Goal: Information Seeking & Learning: Learn about a topic

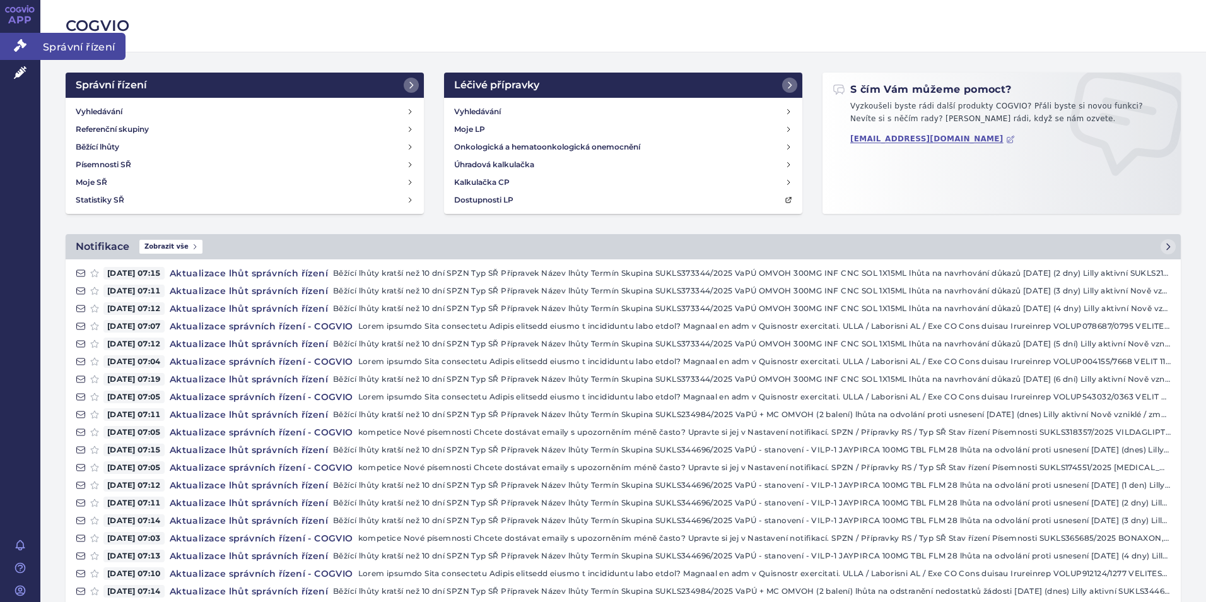
click at [26, 45] on icon at bounding box center [20, 45] width 13 height 13
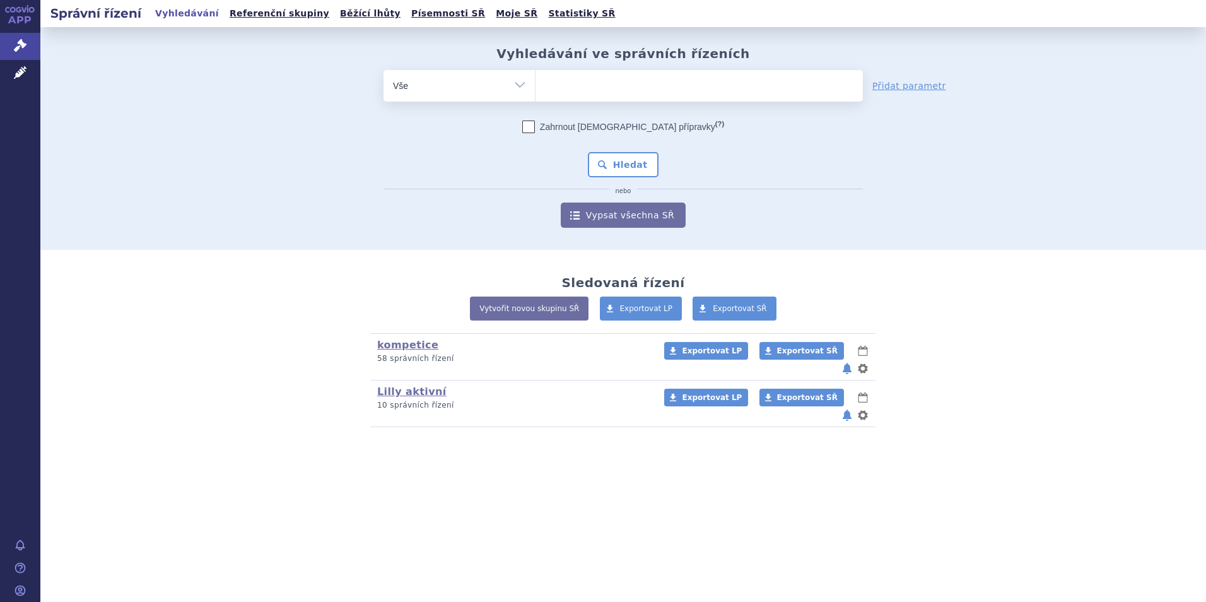
click at [642, 84] on ul at bounding box center [699, 83] width 327 height 26
click at [536, 84] on select at bounding box center [535, 85] width 1 height 32
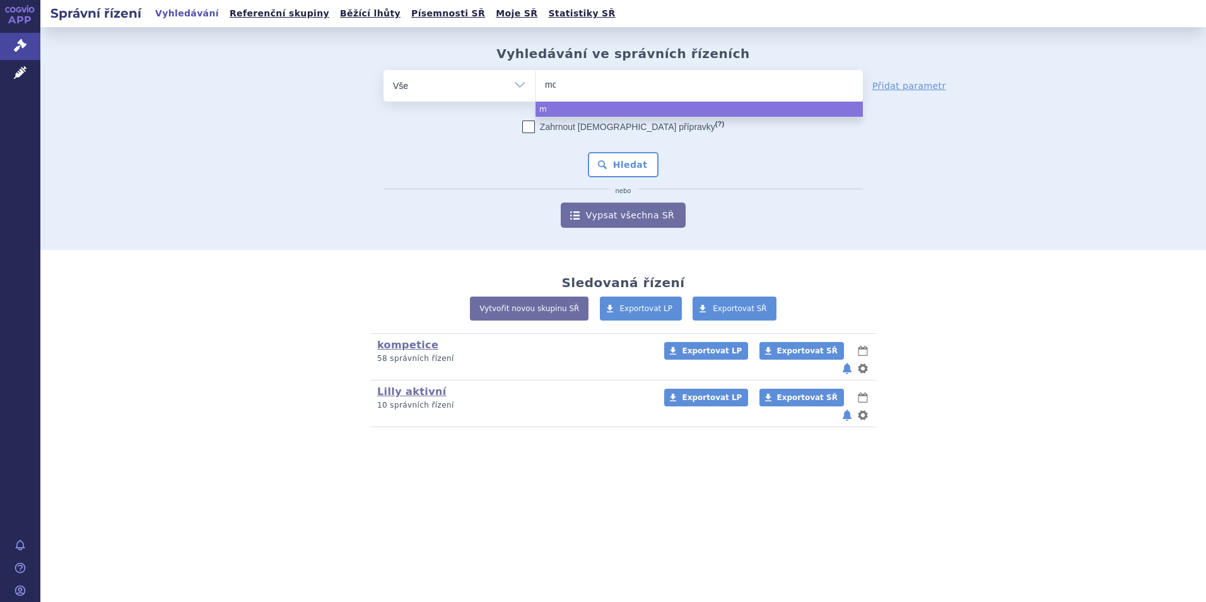
type input "mou"
type input "moun"
type input "mounja"
type input "mounjaro"
select select "mounjaro"
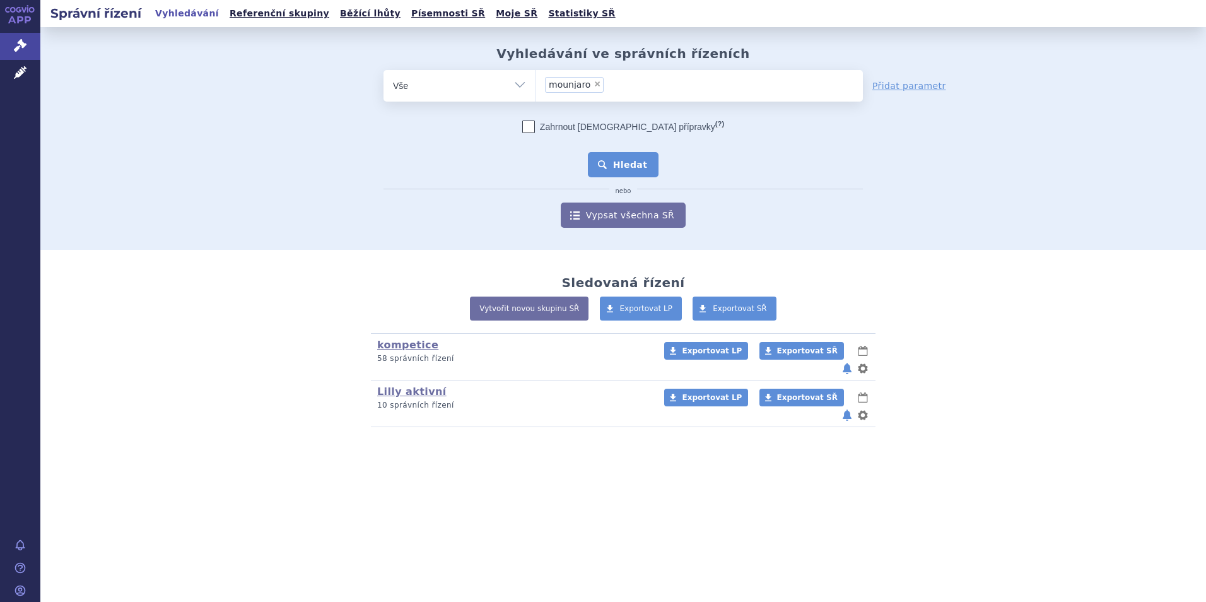
click at [613, 164] on button "Hledat" at bounding box center [623, 164] width 71 height 25
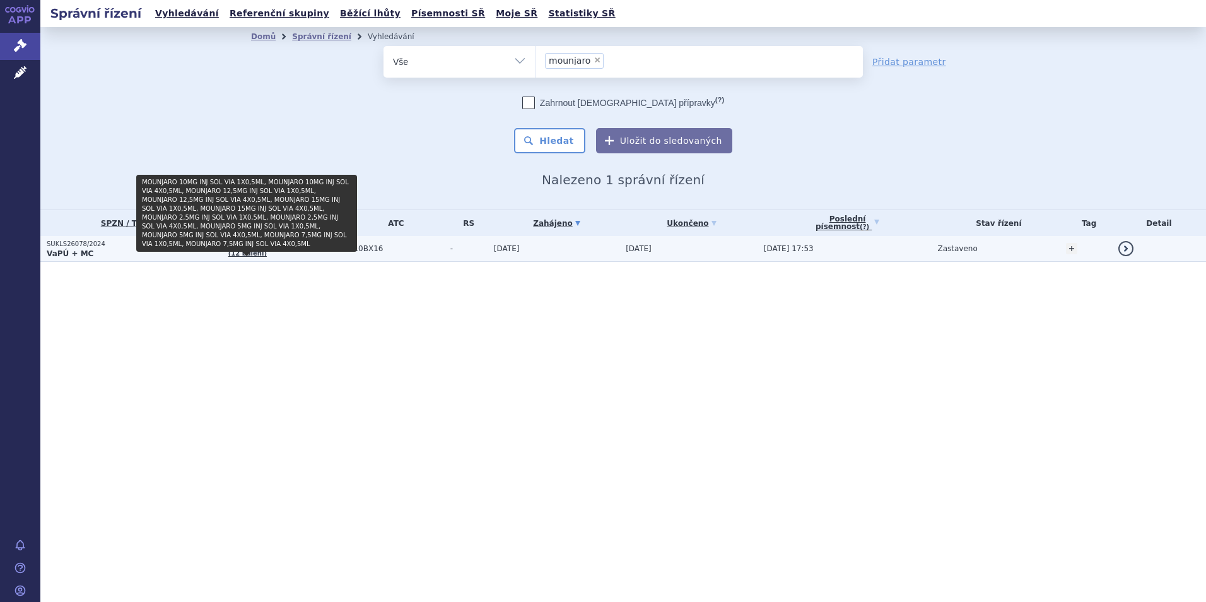
click at [242, 250] on link "(12 balení)" at bounding box center [247, 253] width 38 height 7
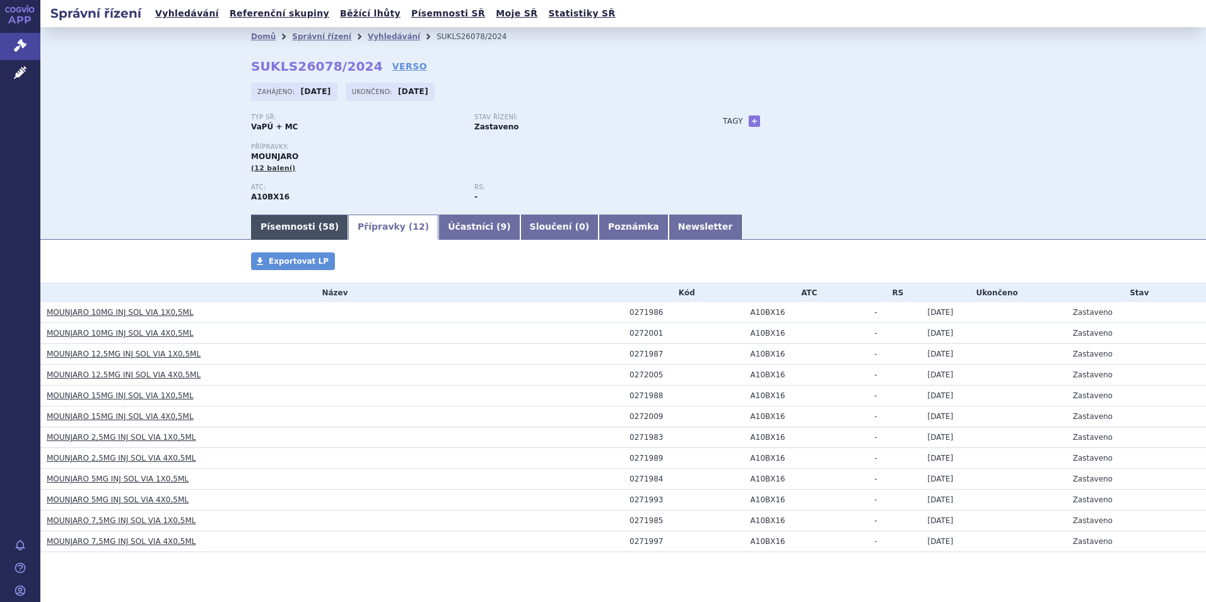
click at [287, 219] on link "Písemnosti ( 58 )" at bounding box center [299, 227] width 97 height 25
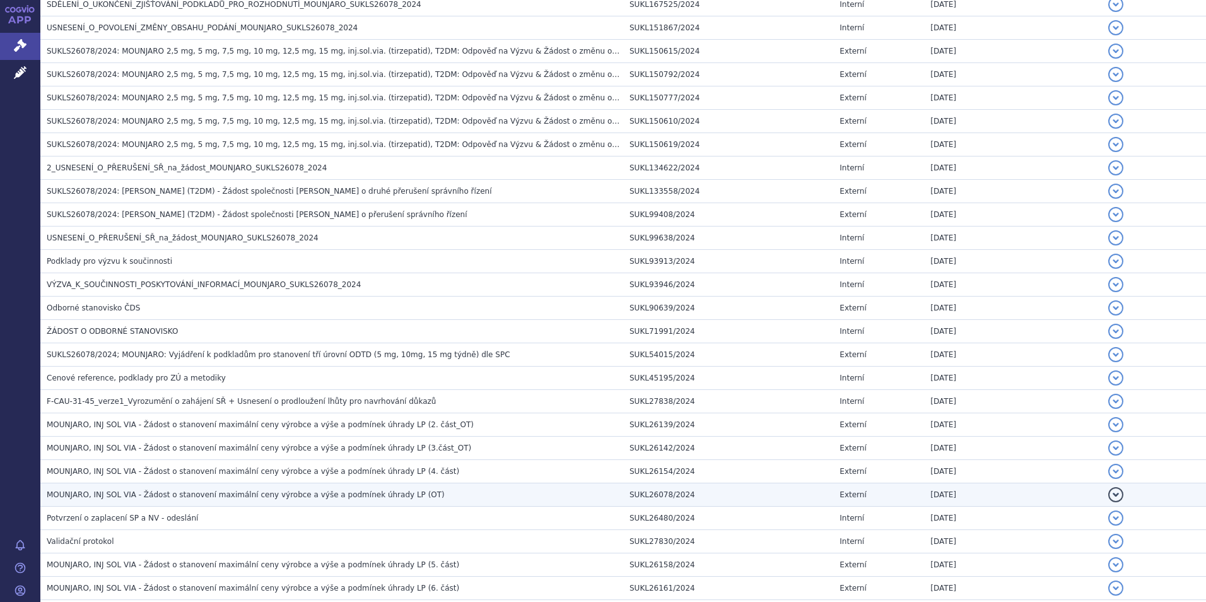
scroll to position [1130, 0]
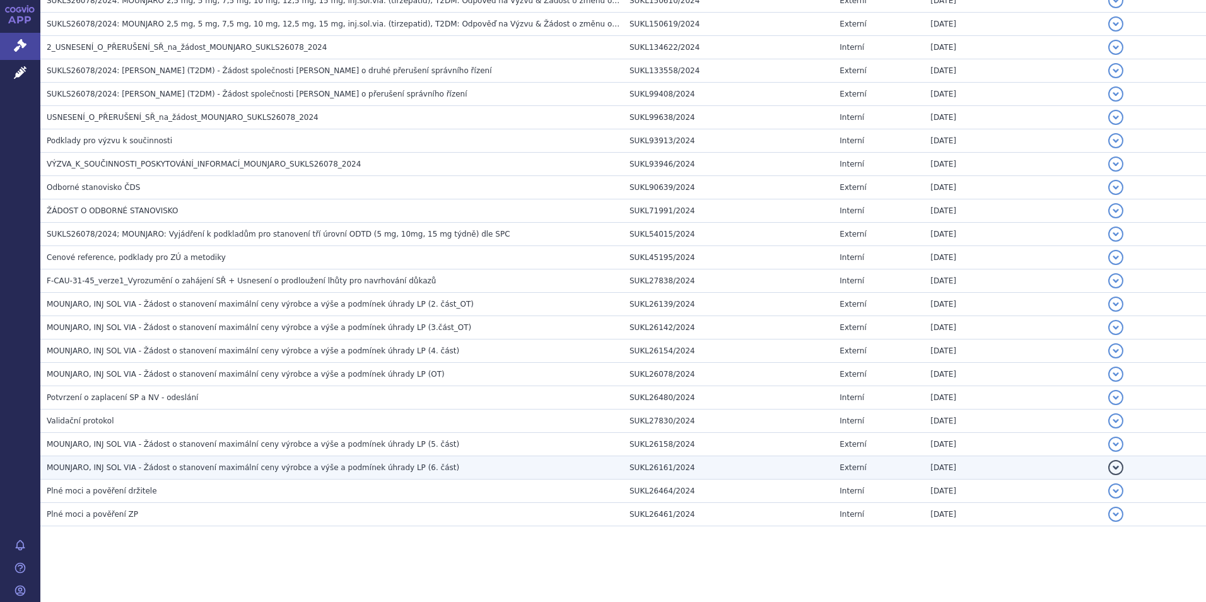
click at [106, 466] on span "MOUNJARO, INJ SOL VIA - Žádost o stanovení maximální ceny výrobce a výše a podm…" at bounding box center [253, 467] width 413 height 9
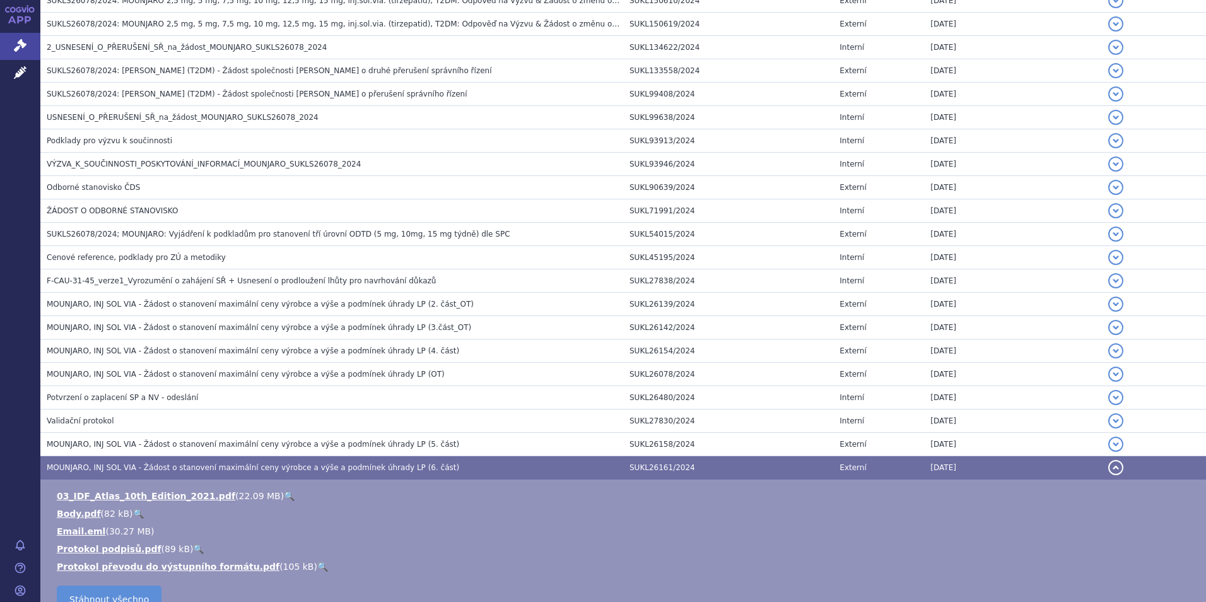
scroll to position [1193, 0]
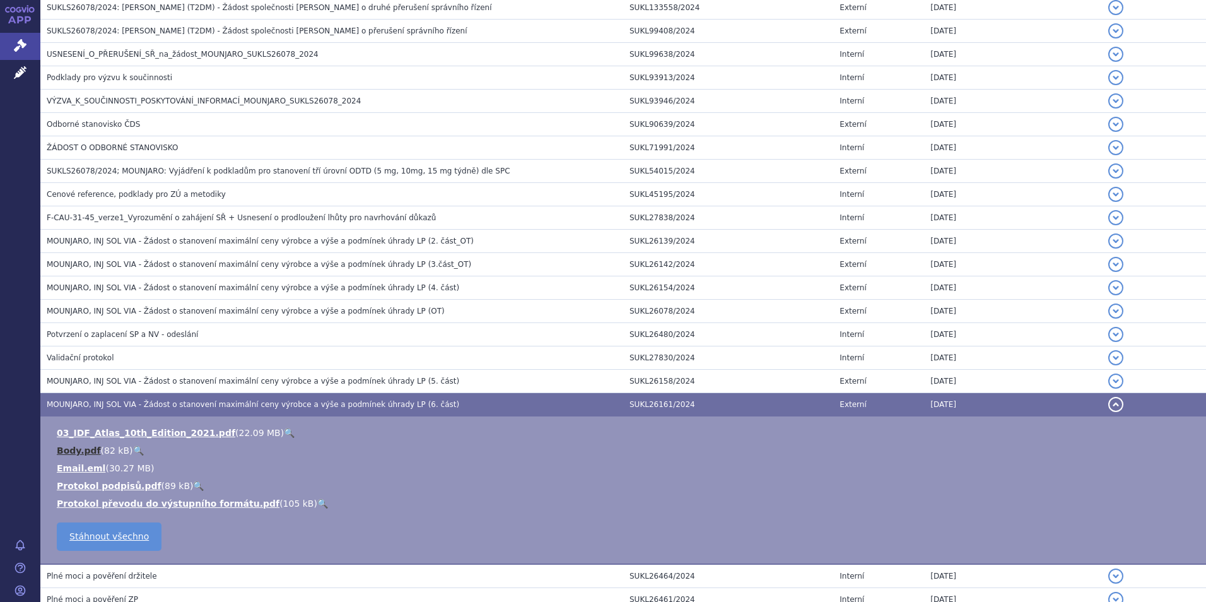
click at [69, 445] on link "Body.pdf" at bounding box center [79, 450] width 44 height 10
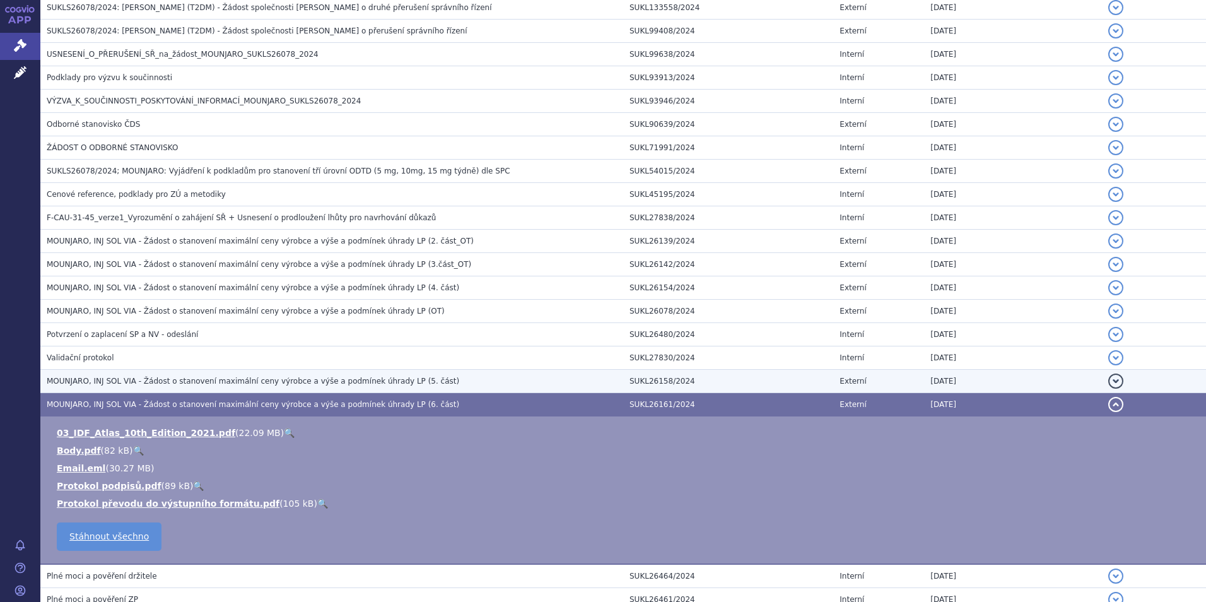
click at [229, 374] on td "MOUNJARO, INJ SOL VIA - Žádost o stanovení maximální ceny výrobce a výše a podm…" at bounding box center [331, 381] width 583 height 23
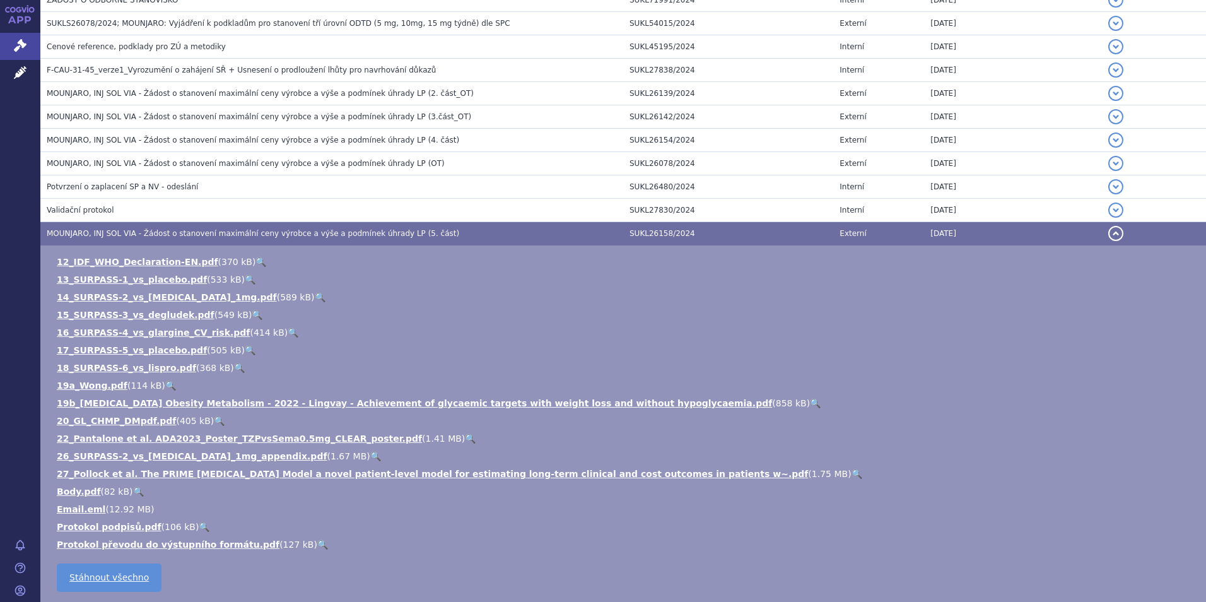
scroll to position [1319, 0]
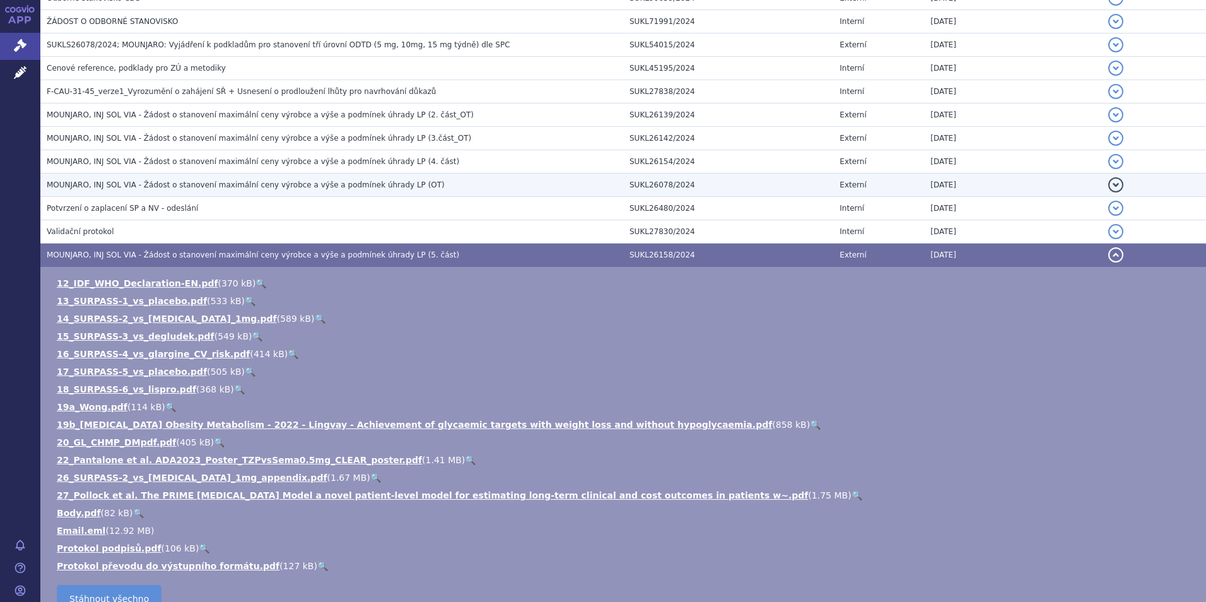
click at [184, 184] on span "MOUNJARO, INJ SOL VIA - Žádost o stanovení maximální ceny výrobce a výše a podm…" at bounding box center [246, 184] width 398 height 9
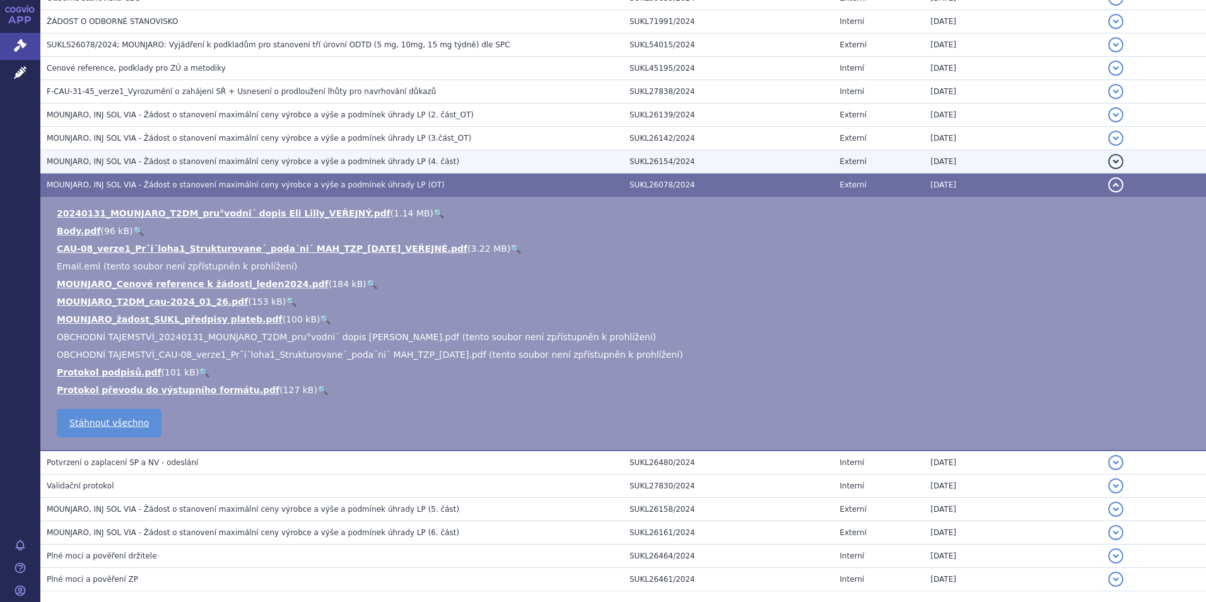
click at [256, 158] on span "MOUNJARO, INJ SOL VIA - Žádost o stanovení maximální ceny výrobce a výše a podm…" at bounding box center [253, 161] width 413 height 9
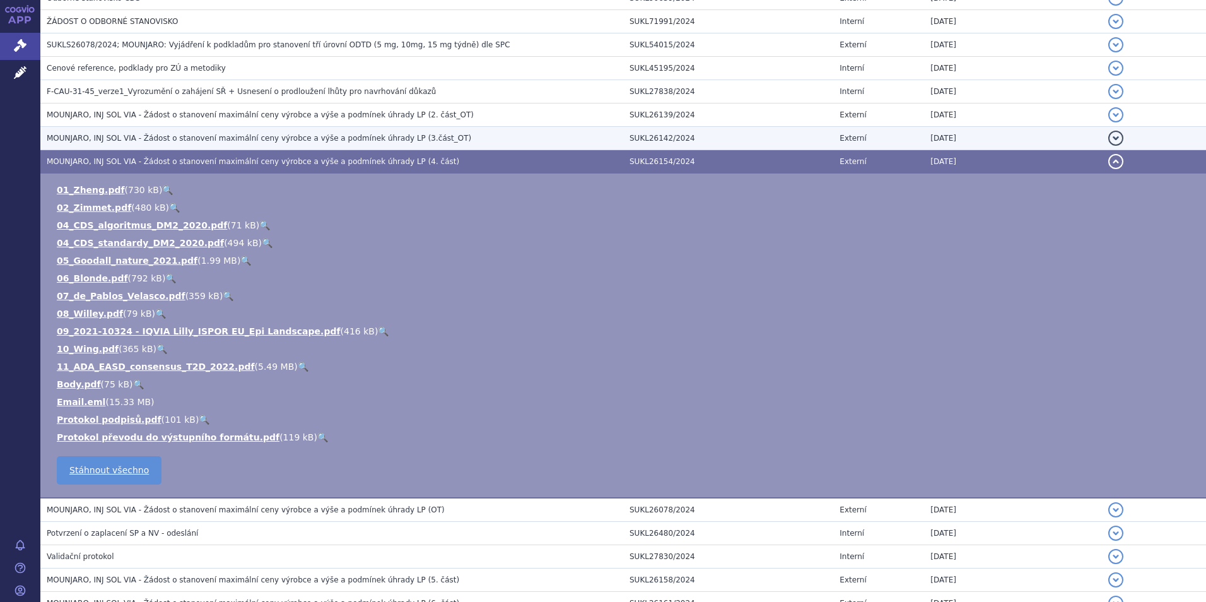
click at [302, 134] on span "MOUNJARO, INJ SOL VIA - Žádost o stanovení maximální ceny výrobce a výše a podm…" at bounding box center [259, 138] width 425 height 9
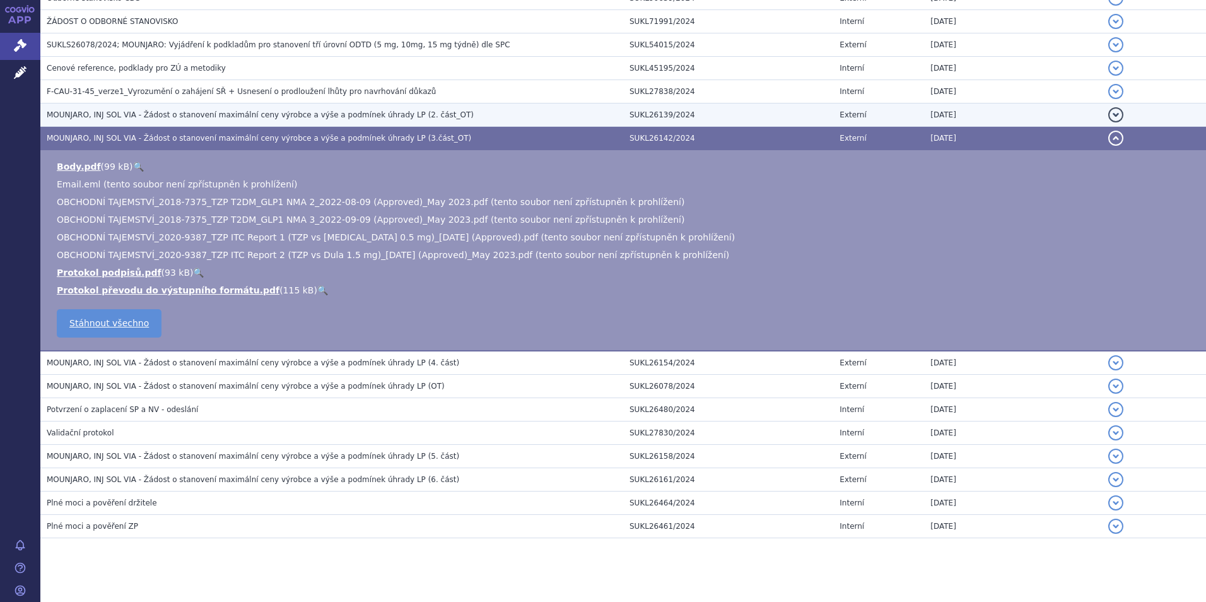
click at [285, 114] on span "MOUNJARO, INJ SOL VIA - Žádost o stanovení maximální ceny výrobce a výše a podm…" at bounding box center [260, 114] width 427 height 9
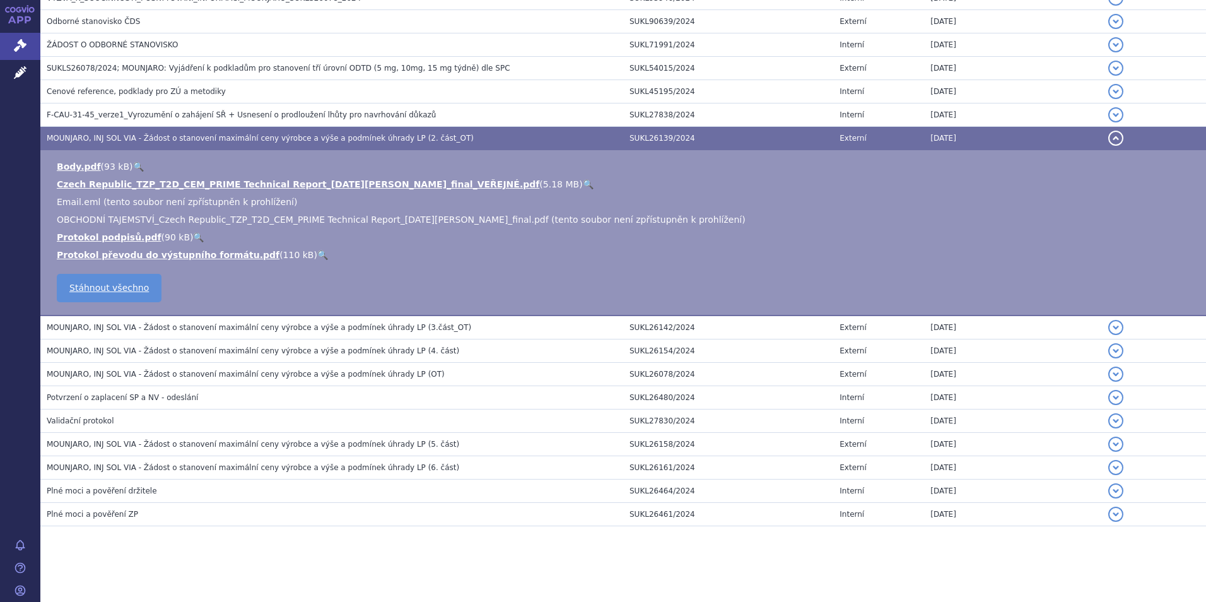
scroll to position [1296, 0]
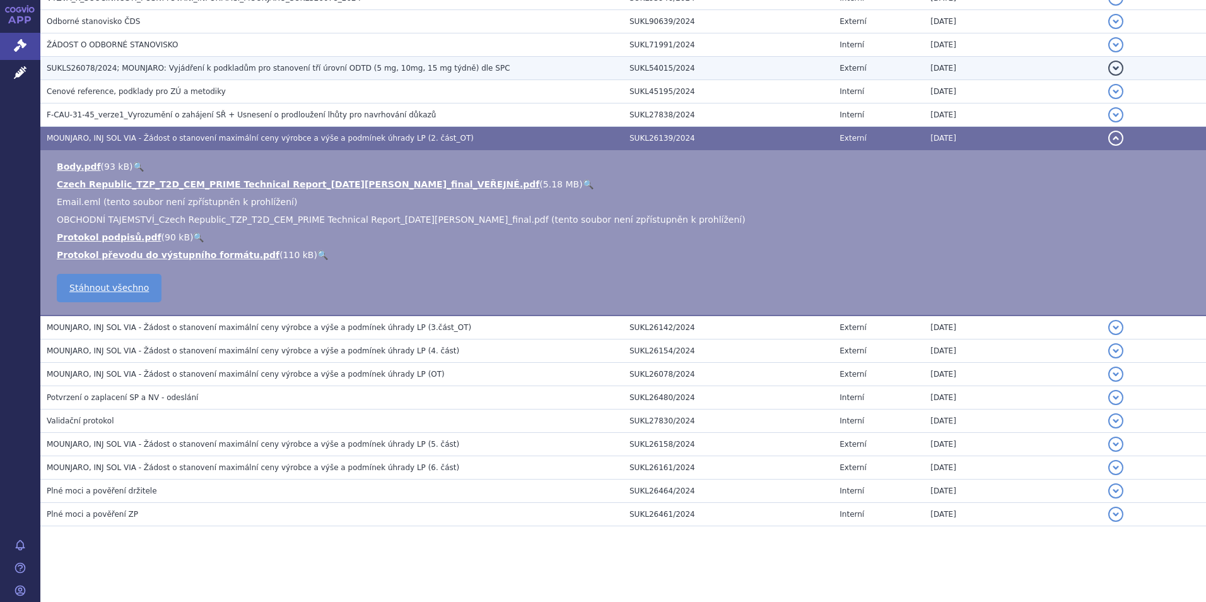
click at [163, 71] on span "SUKLS26078/2024; MOUNJARO: Vyjádření k podkladům pro stanovení tří úrovní ODTD …" at bounding box center [279, 68] width 464 height 9
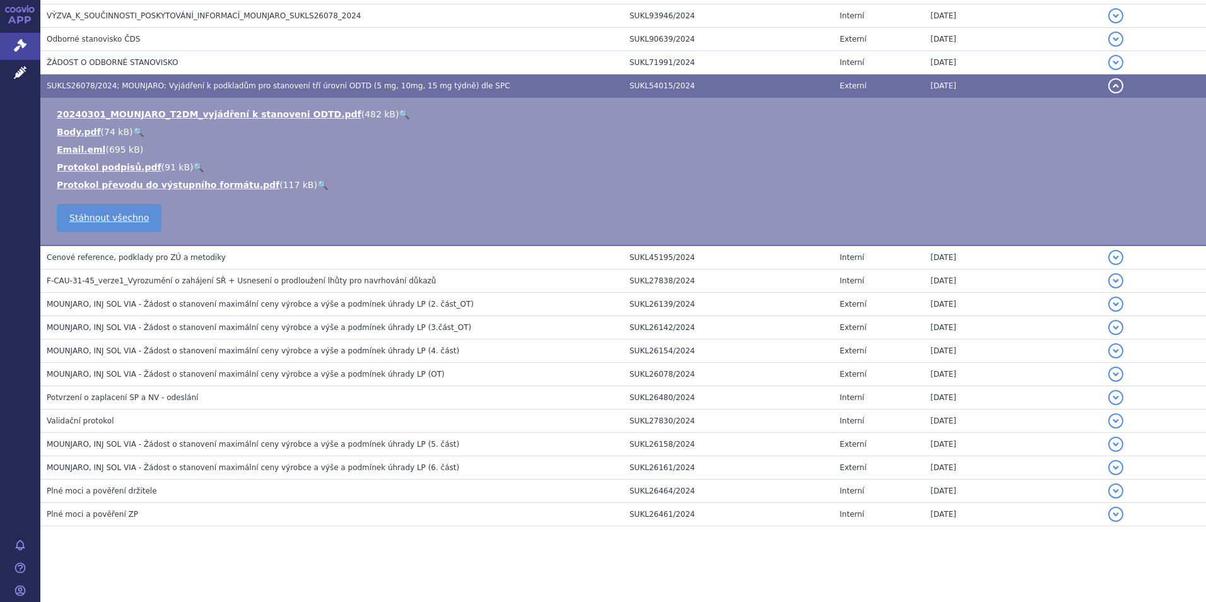
scroll to position [1278, 0]
click at [202, 113] on link "20240301_MOUNJARO_T2DM_vyjádření k stanoveni ODTD.pdf" at bounding box center [209, 114] width 305 height 10
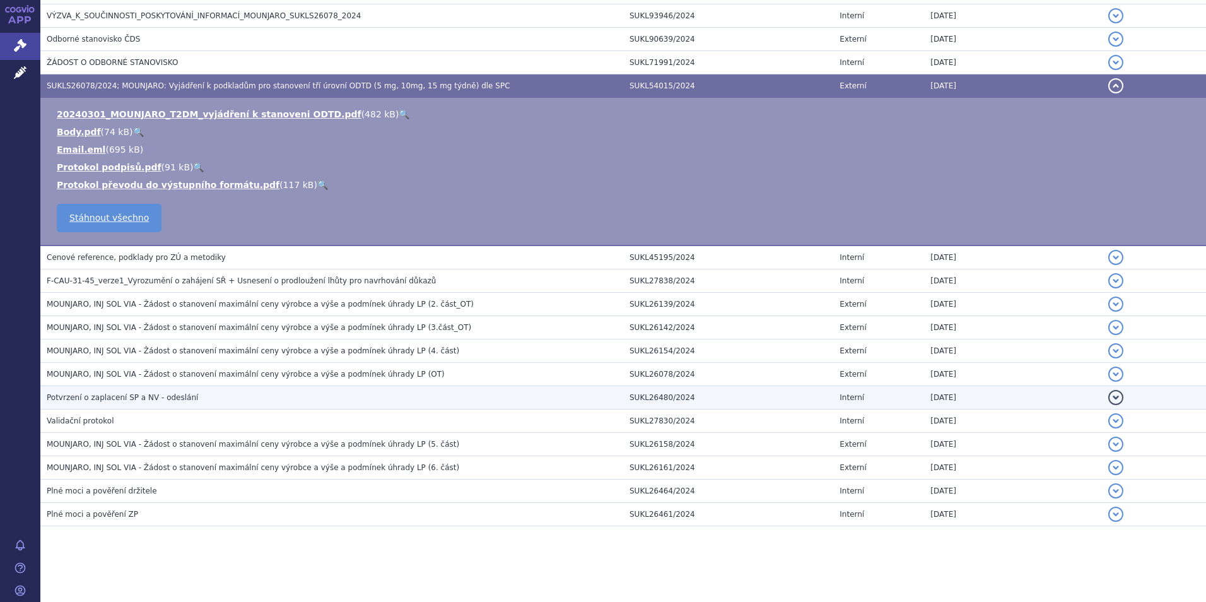
click at [88, 394] on span "Potvrzení o zaplacení SP a NV - odeslání" at bounding box center [122, 397] width 151 height 9
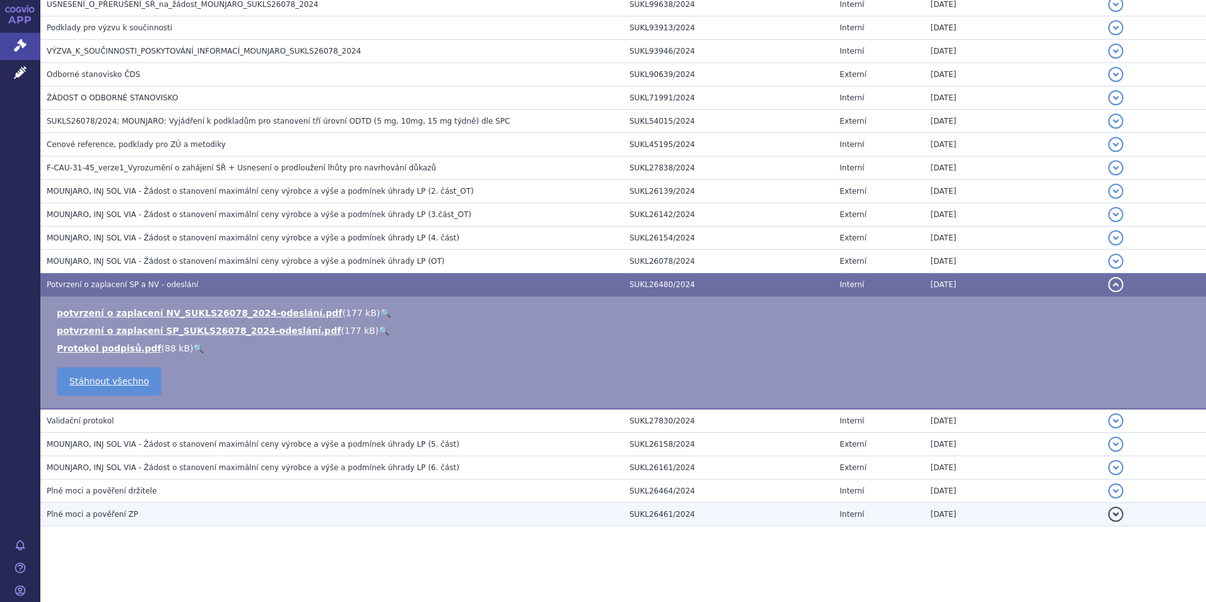
click at [112, 515] on span "Plné moci a pověření ZP" at bounding box center [92, 514] width 91 height 9
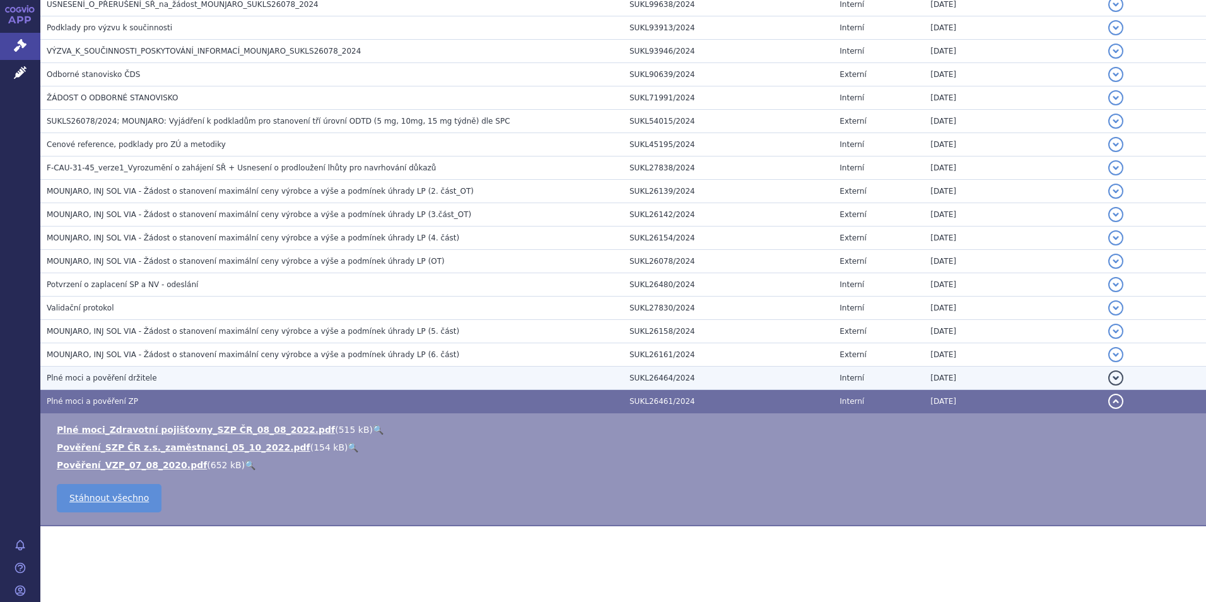
click at [116, 370] on td "Plné moci a pověření držitele" at bounding box center [331, 378] width 583 height 23
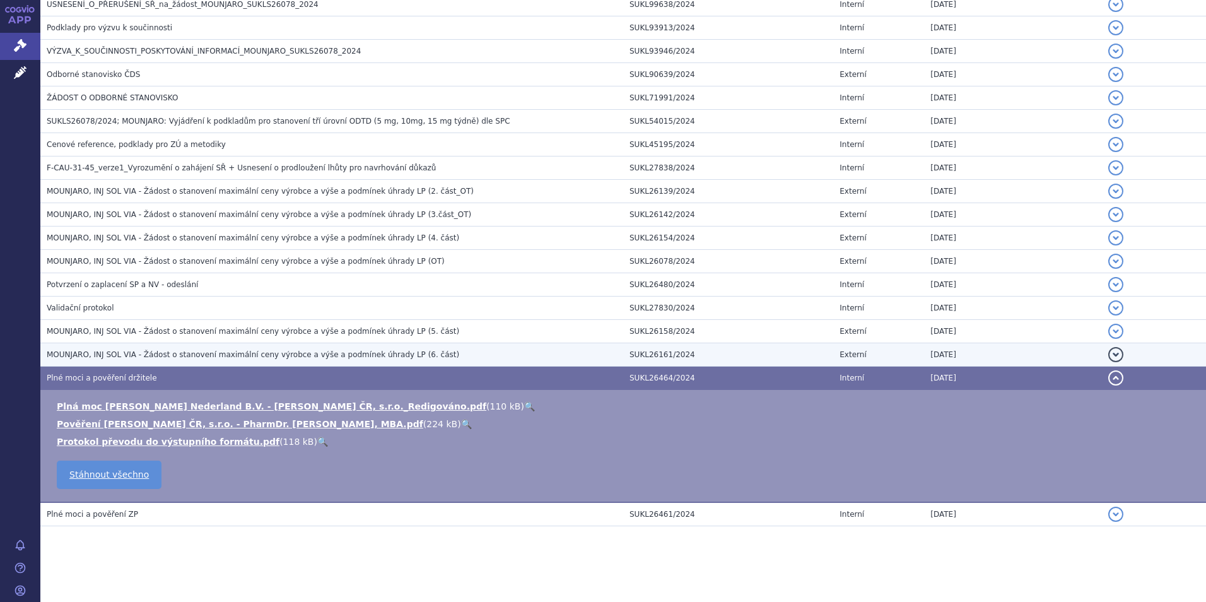
click at [217, 349] on h3 "MOUNJARO, INJ SOL VIA - Žádost o stanovení maximální ceny výrobce a výše a podm…" at bounding box center [335, 354] width 577 height 13
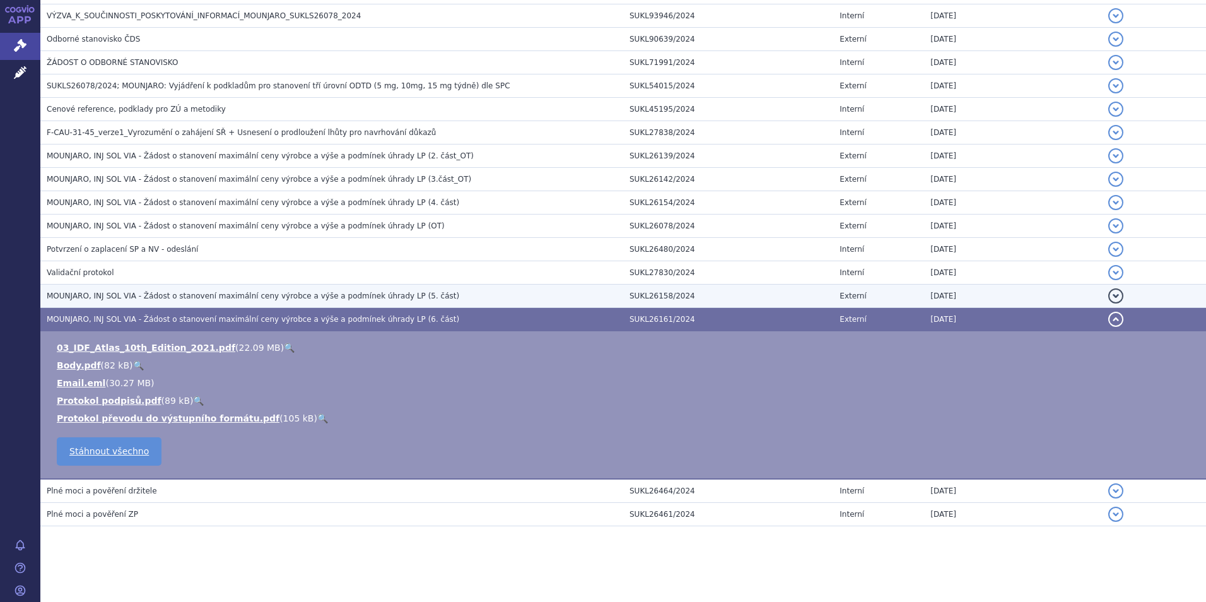
click at [169, 290] on h3 "MOUNJARO, INJ SOL VIA - Žádost o stanovení maximální ceny výrobce a výše a podm…" at bounding box center [335, 296] width 577 height 13
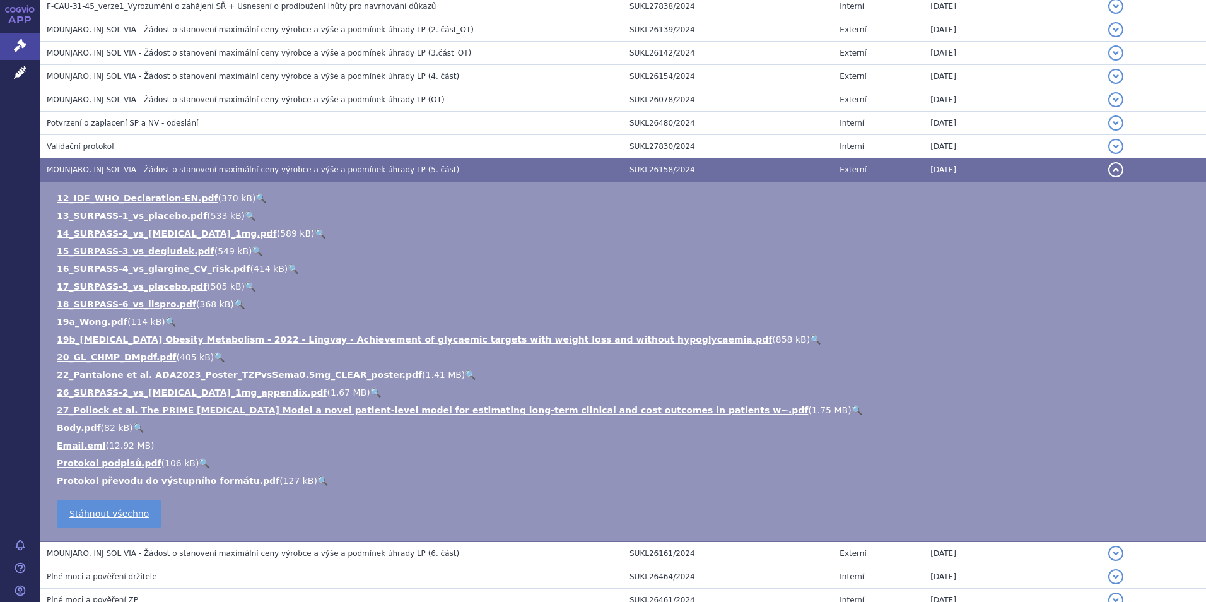
scroll to position [1468, 0]
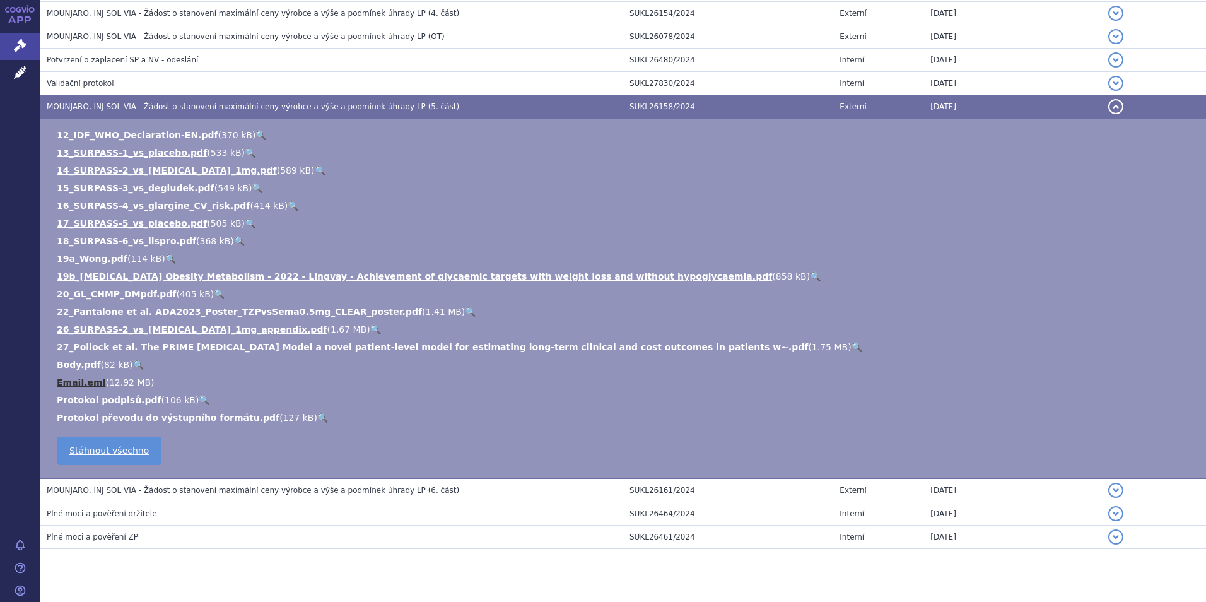
click at [79, 380] on link "Email.eml" at bounding box center [81, 382] width 49 height 10
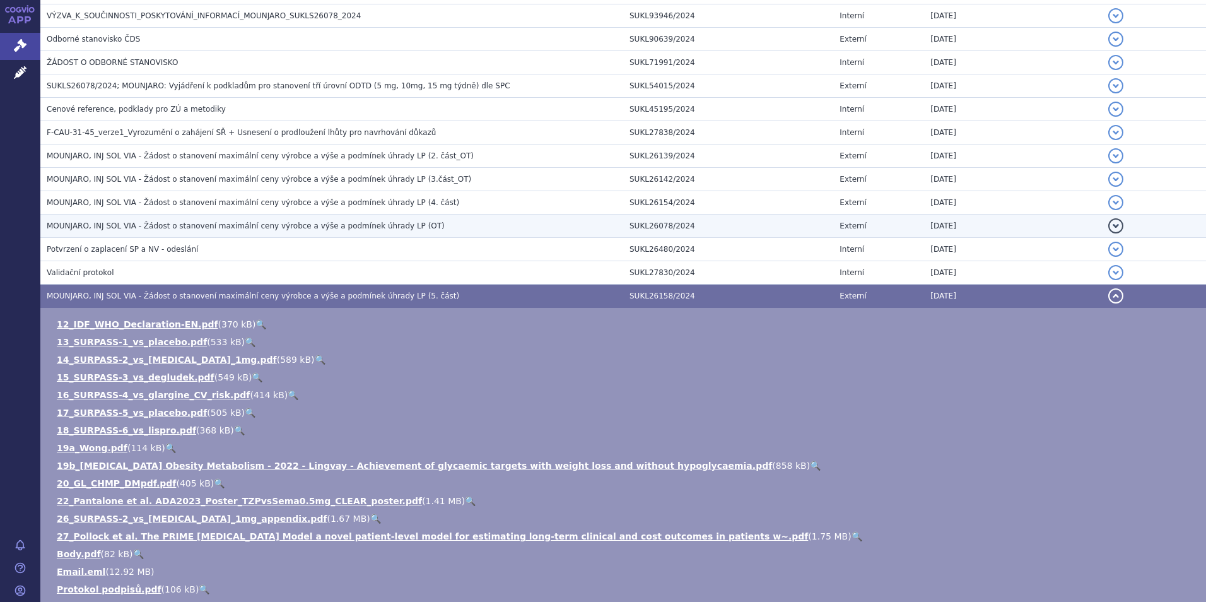
click at [184, 225] on span "MOUNJARO, INJ SOL VIA - Žádost o stanovení maximální ceny výrobce a výše a podm…" at bounding box center [246, 225] width 398 height 9
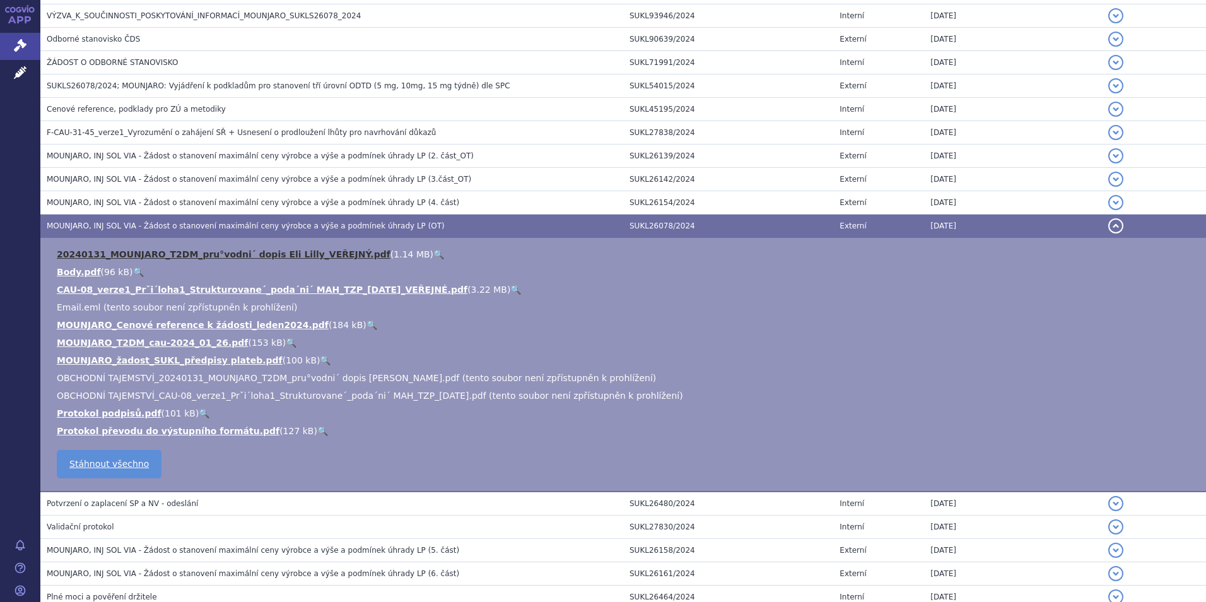
click at [202, 254] on link "20240131_MOUNJARO_T2DM_pru°vodni´ dopis Eli Lilly_VEŘEJNÝ.pdf" at bounding box center [224, 254] width 334 height 10
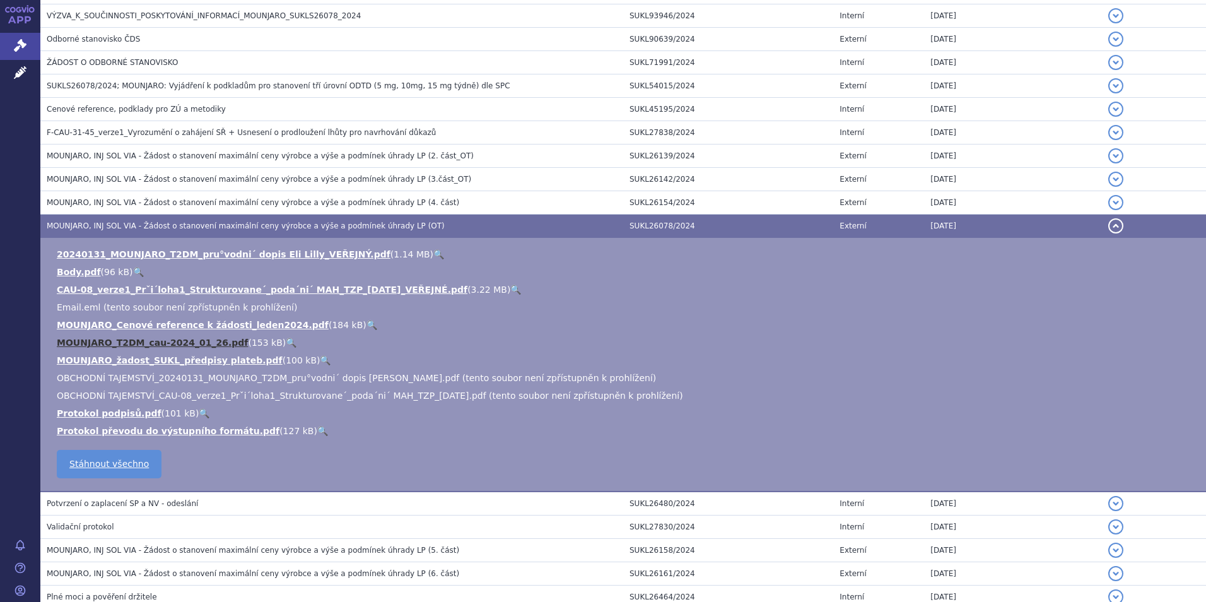
click at [161, 340] on link "MOUNJARO_T2DM_cau-2024_01_26.pdf" at bounding box center [152, 343] width 191 height 10
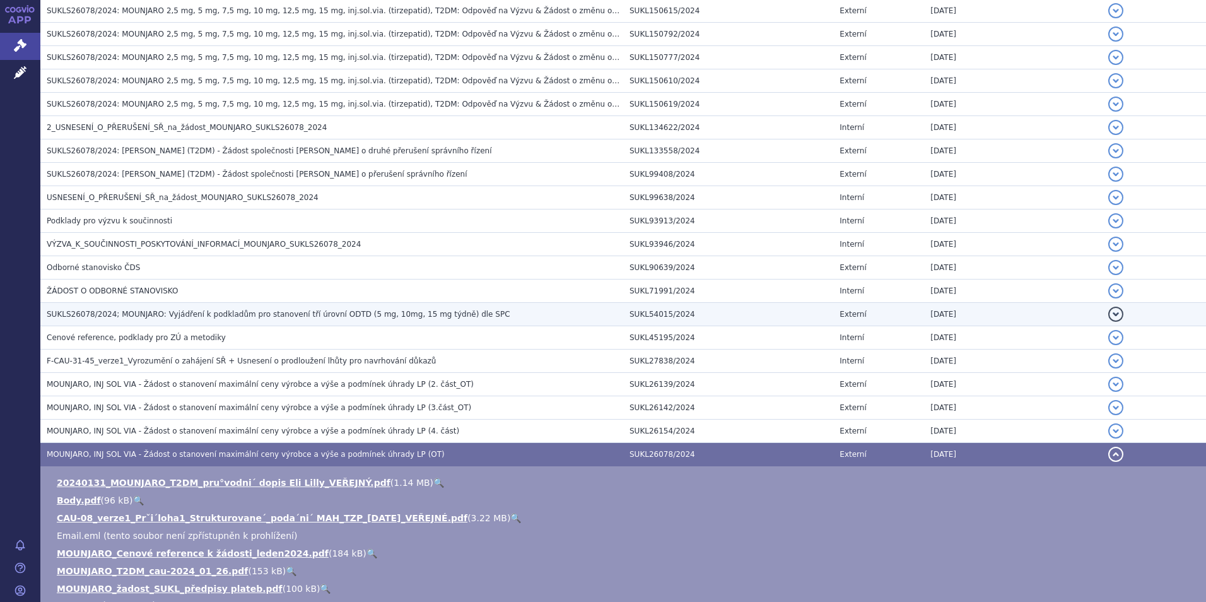
scroll to position [1026, 0]
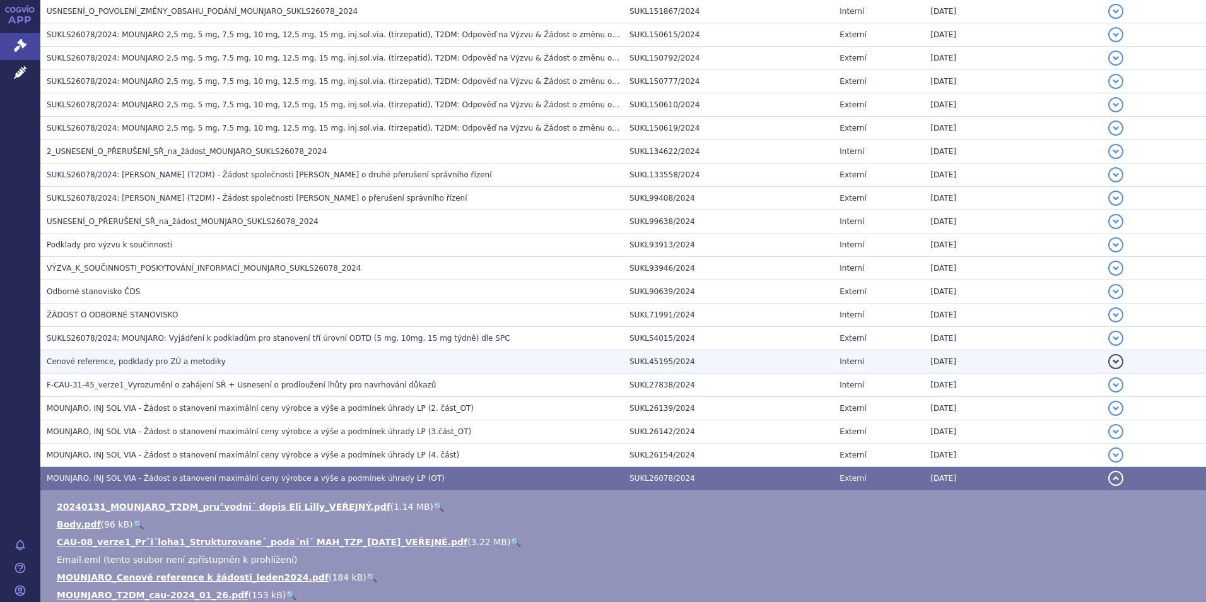
click at [183, 362] on span "Cenové reference, podklady pro ZÚ a metodiky" at bounding box center [136, 361] width 179 height 9
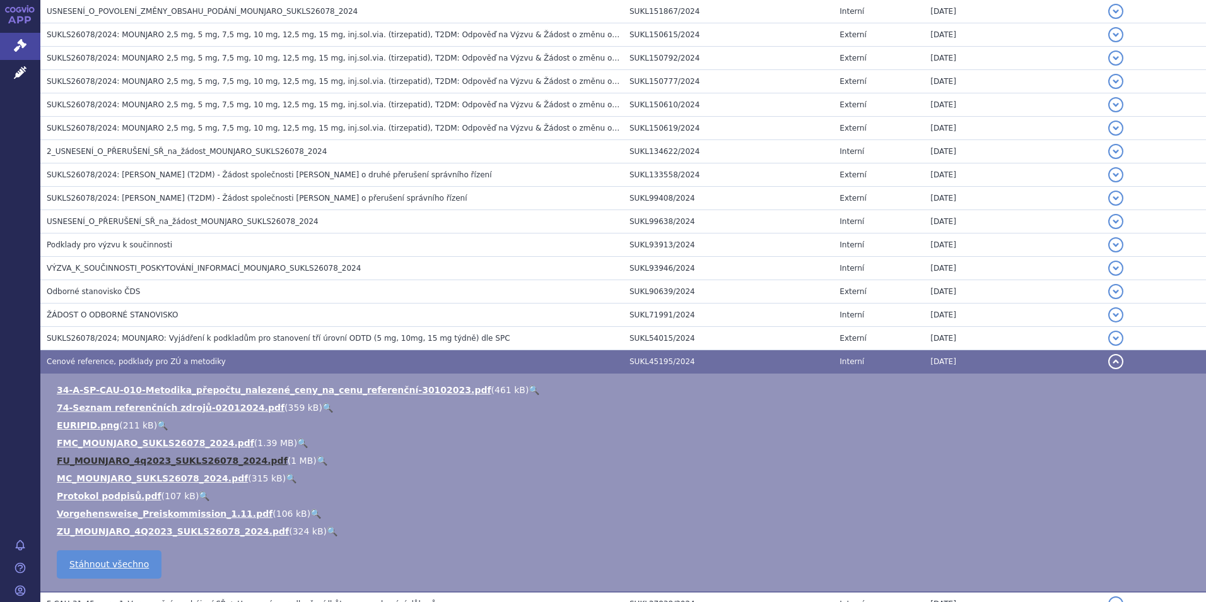
click at [180, 461] on link "FU_MOUNJARO_4q2023_SUKLS26078_2024.pdf" at bounding box center [172, 461] width 231 height 10
click at [210, 527] on link "ZU_MOUNJARO_4Q2023_SUKLS26078_2024.pdf" at bounding box center [173, 531] width 232 height 10
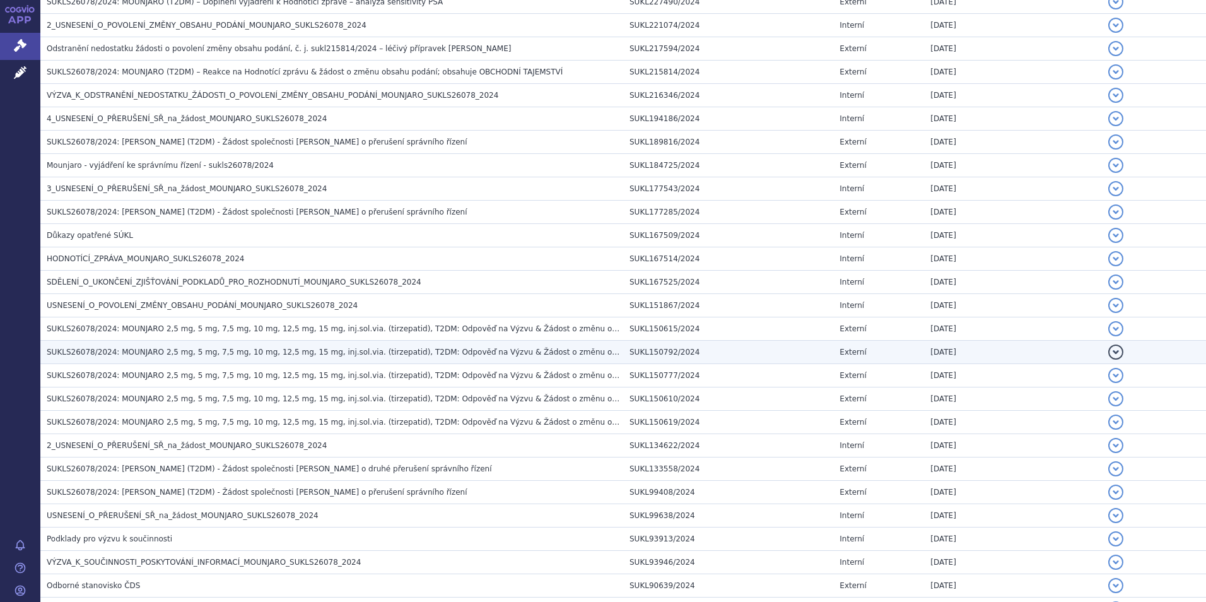
scroll to position [710, 0]
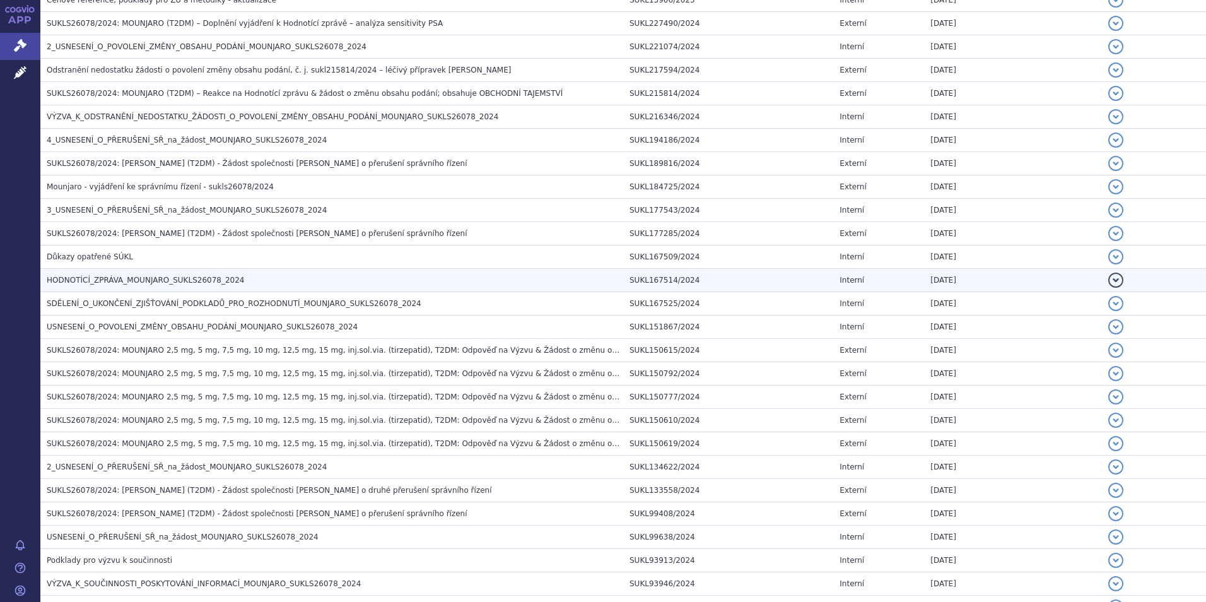
click at [159, 273] on td "HODNOTÍCÍ_ZPRÁVA_MOUNJARO_SUKLS26078_2024" at bounding box center [331, 280] width 583 height 23
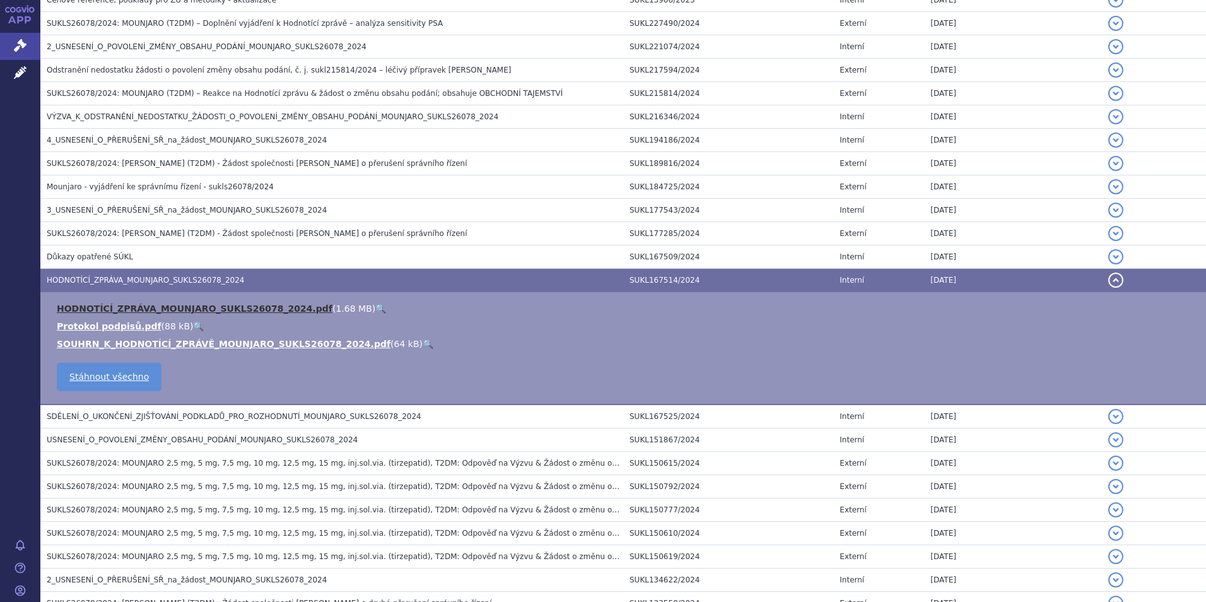
click at [138, 307] on link "HODNOTÍCÍ_ZPRÁVA_MOUNJARO_SUKLS26078_2024.pdf" at bounding box center [195, 308] width 276 height 10
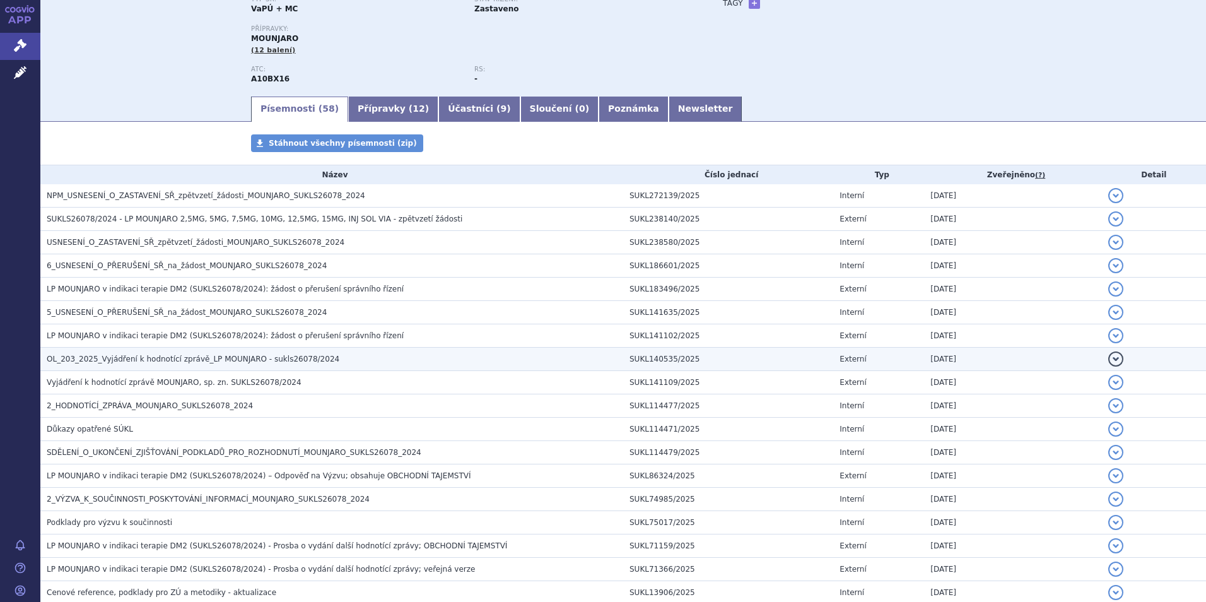
scroll to position [126, 0]
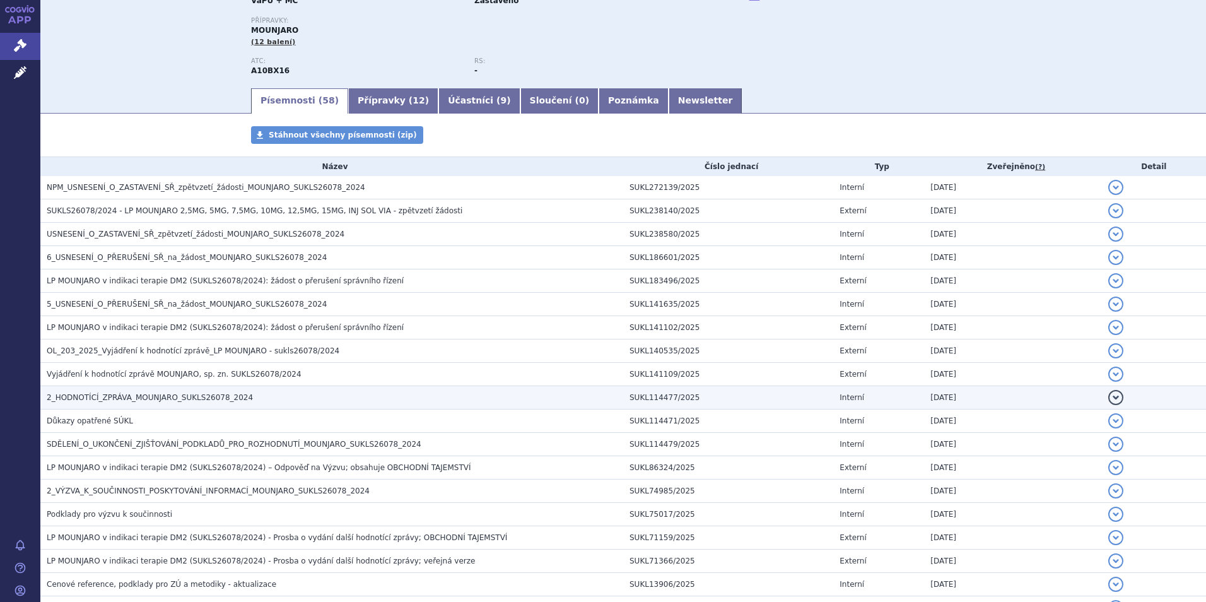
click at [172, 398] on span "2_HODNOTÍCÍ_ZPRÁVA_MOUNJARO_SUKLS26078_2024" at bounding box center [150, 397] width 206 height 9
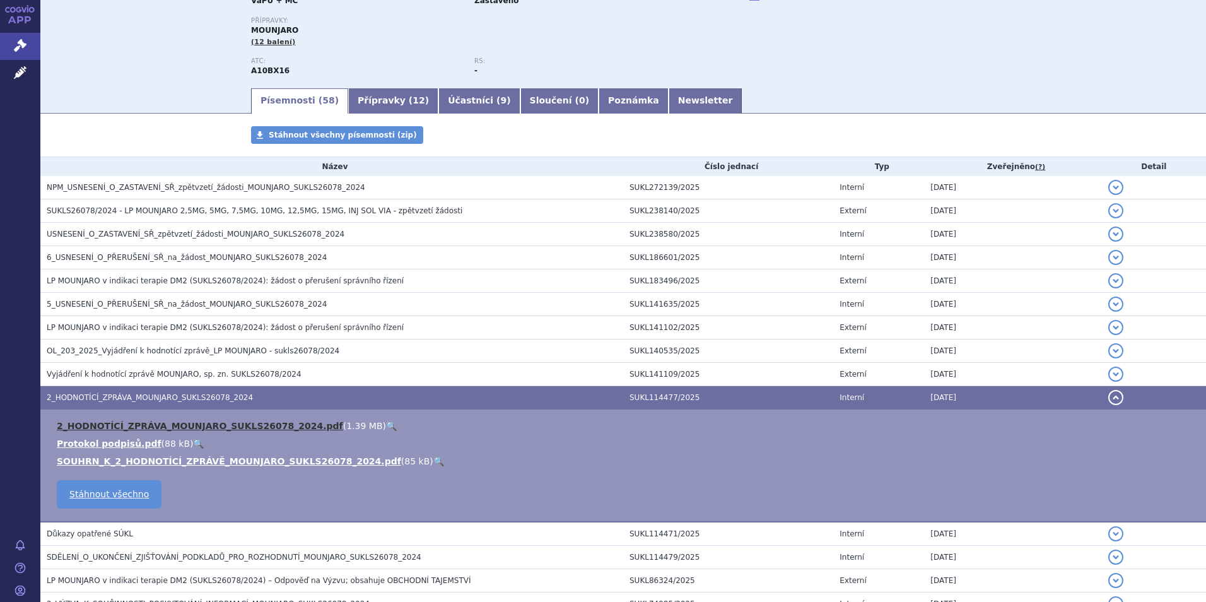
click at [166, 423] on link "2_HODNOTÍCÍ_ZPRÁVA_MOUNJARO_SUKLS26078_2024.pdf" at bounding box center [200, 426] width 286 height 10
